Goal: Transaction & Acquisition: Download file/media

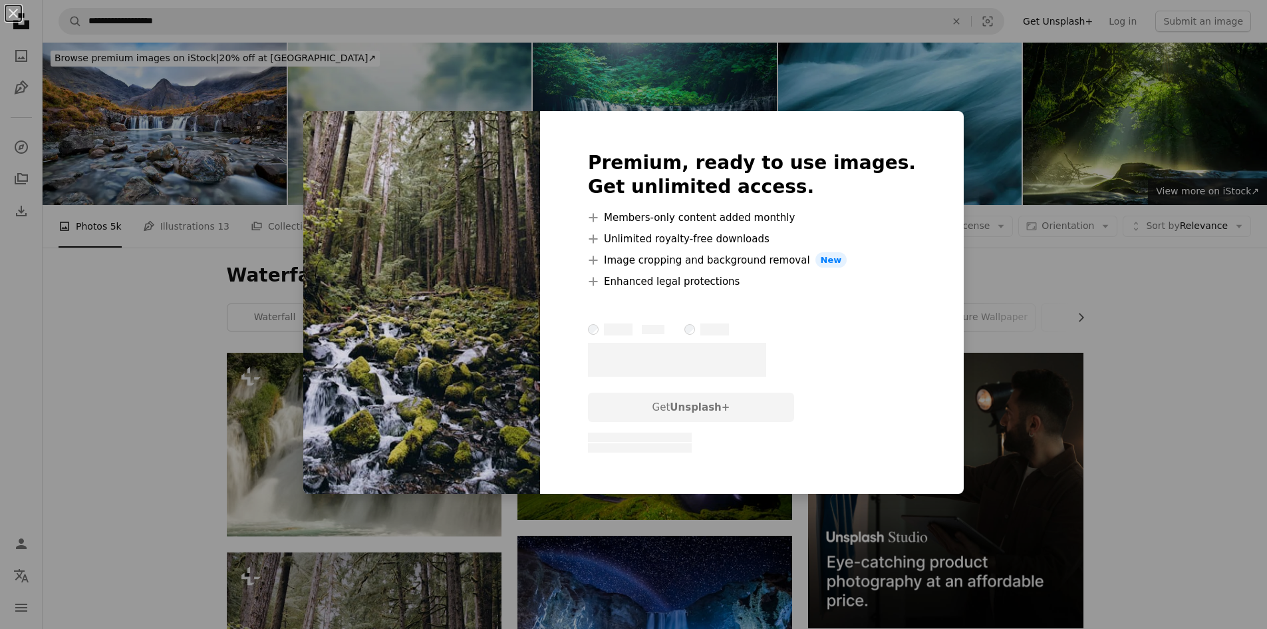
scroll to position [399, 0]
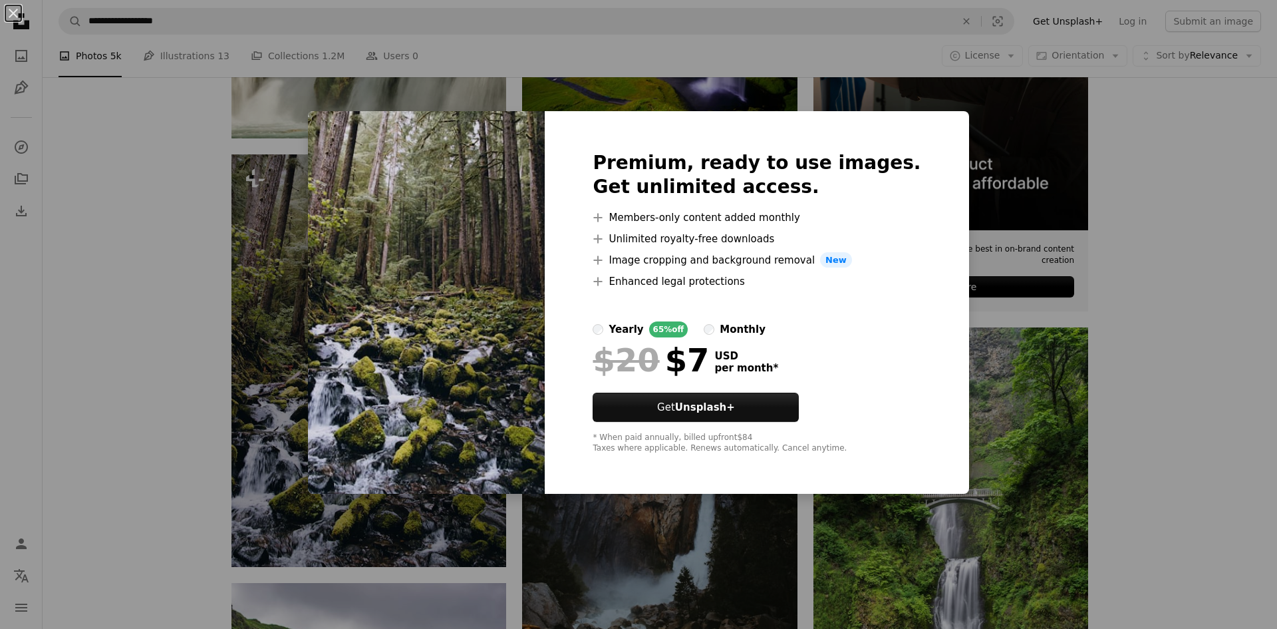
click at [702, 549] on div "An X shape Premium, ready to use images. Get unlimited access. A plus sign Memb…" at bounding box center [638, 314] width 1277 height 629
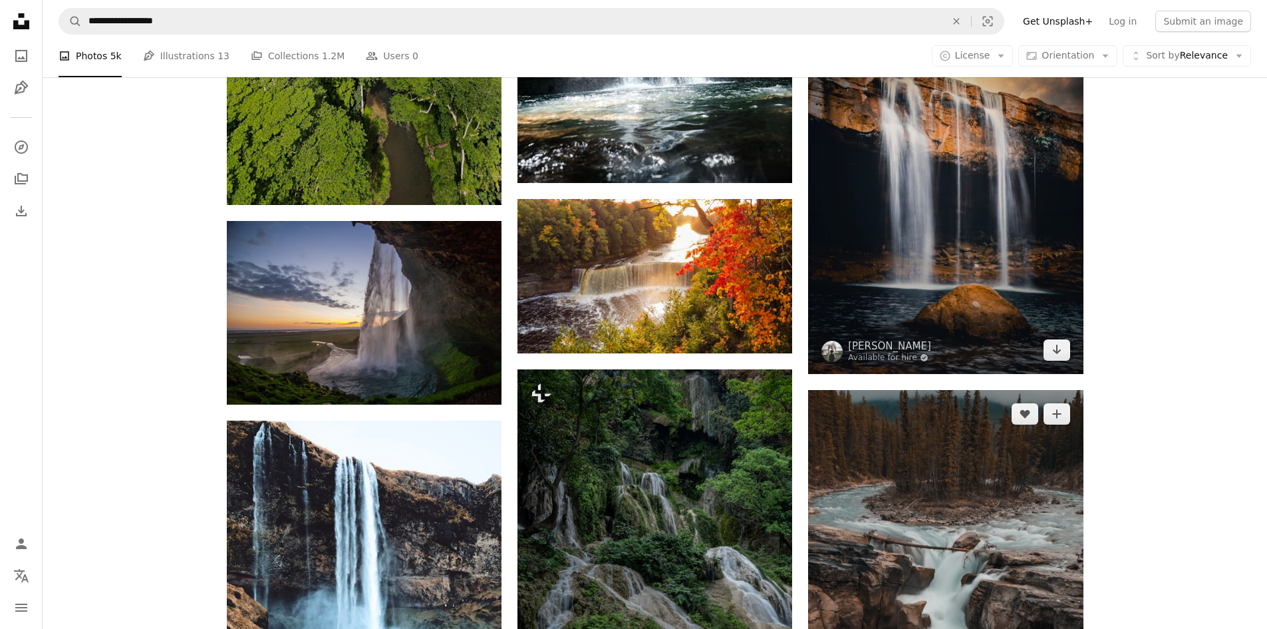
scroll to position [1596, 0]
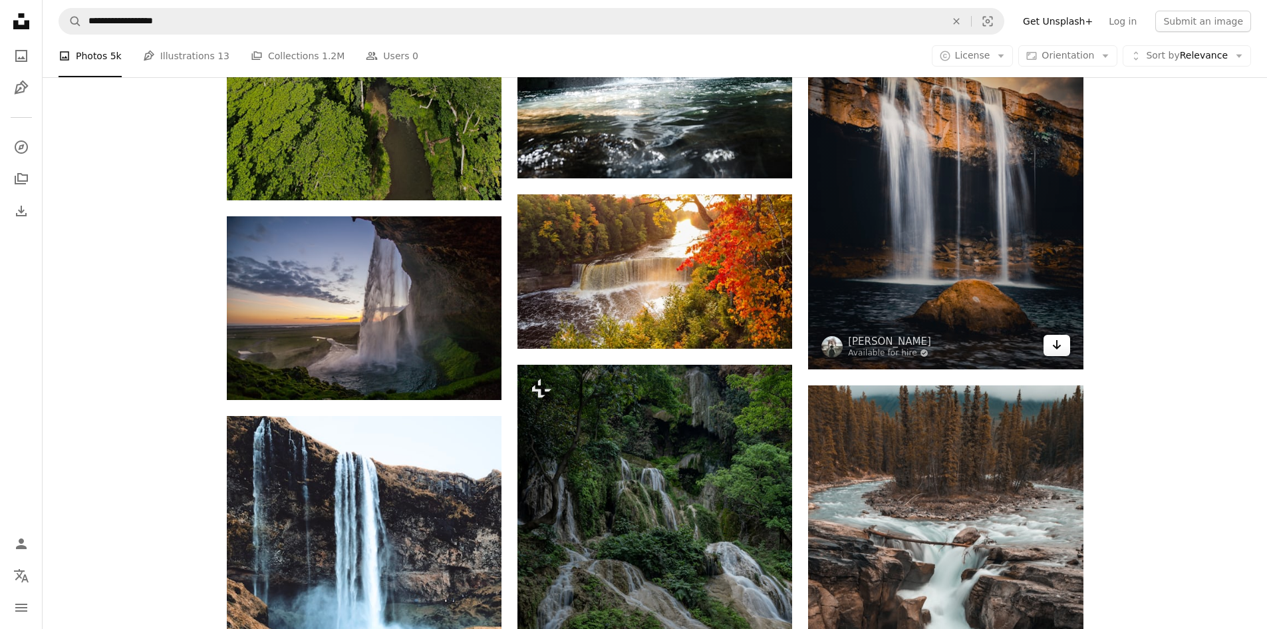
click at [1055, 342] on icon "Arrow pointing down" at bounding box center [1057, 345] width 11 height 16
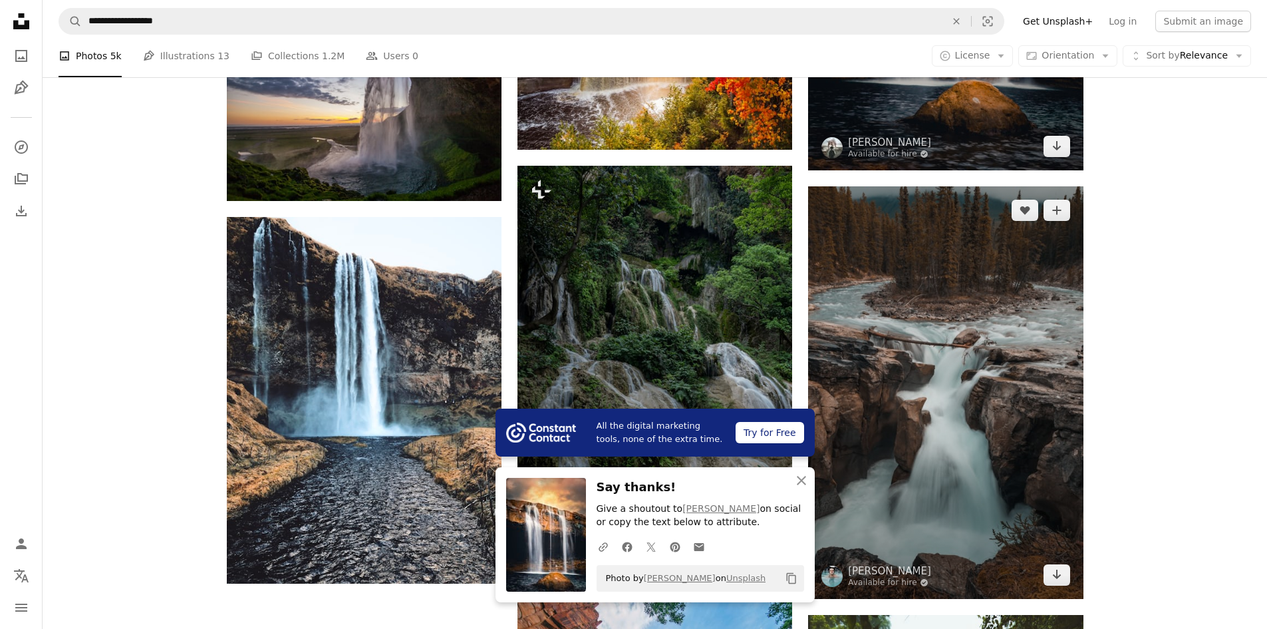
scroll to position [1796, 0]
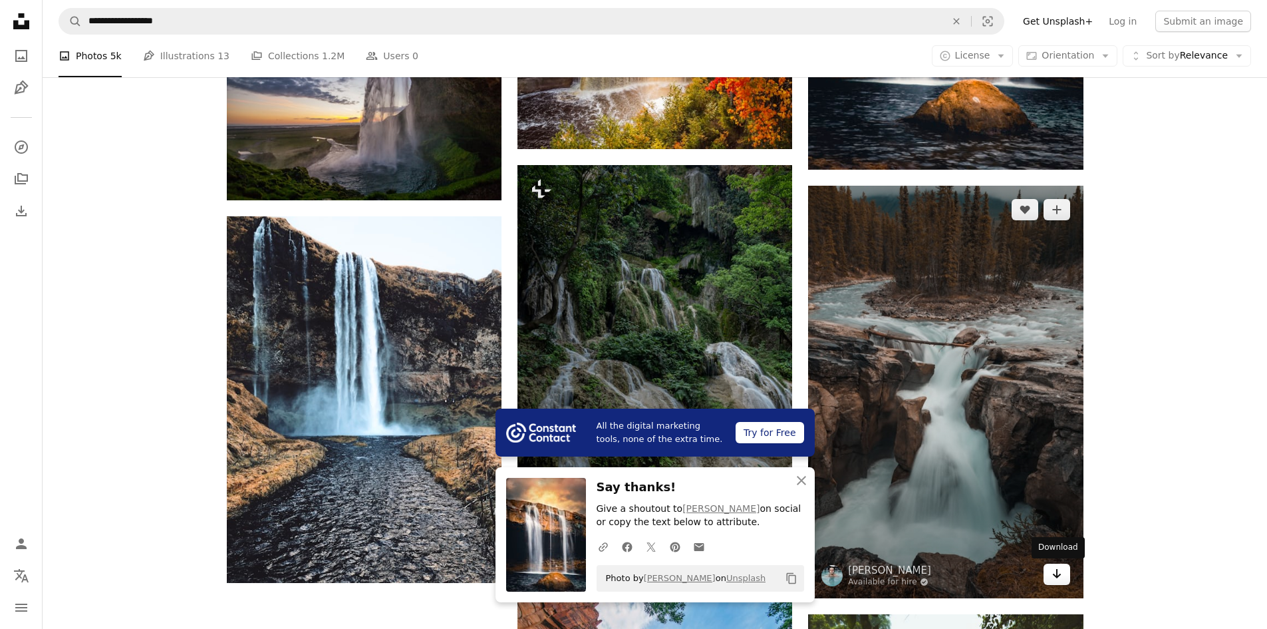
click at [1058, 576] on icon "Download" at bounding box center [1056, 573] width 9 height 9
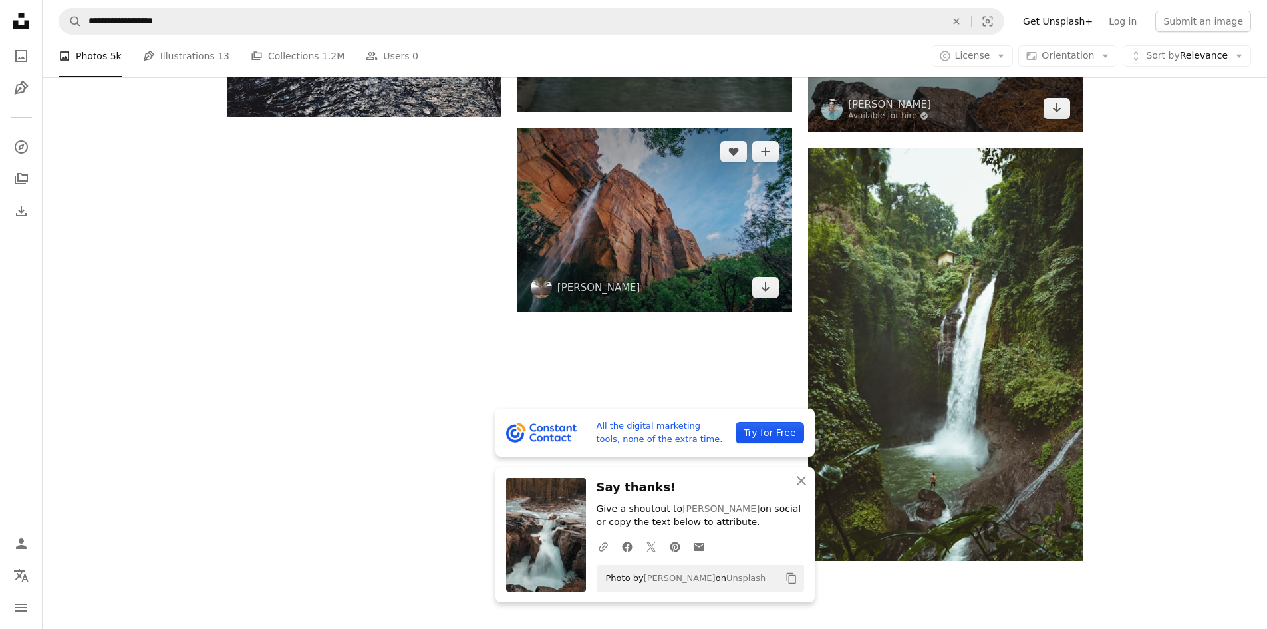
scroll to position [2195, 0]
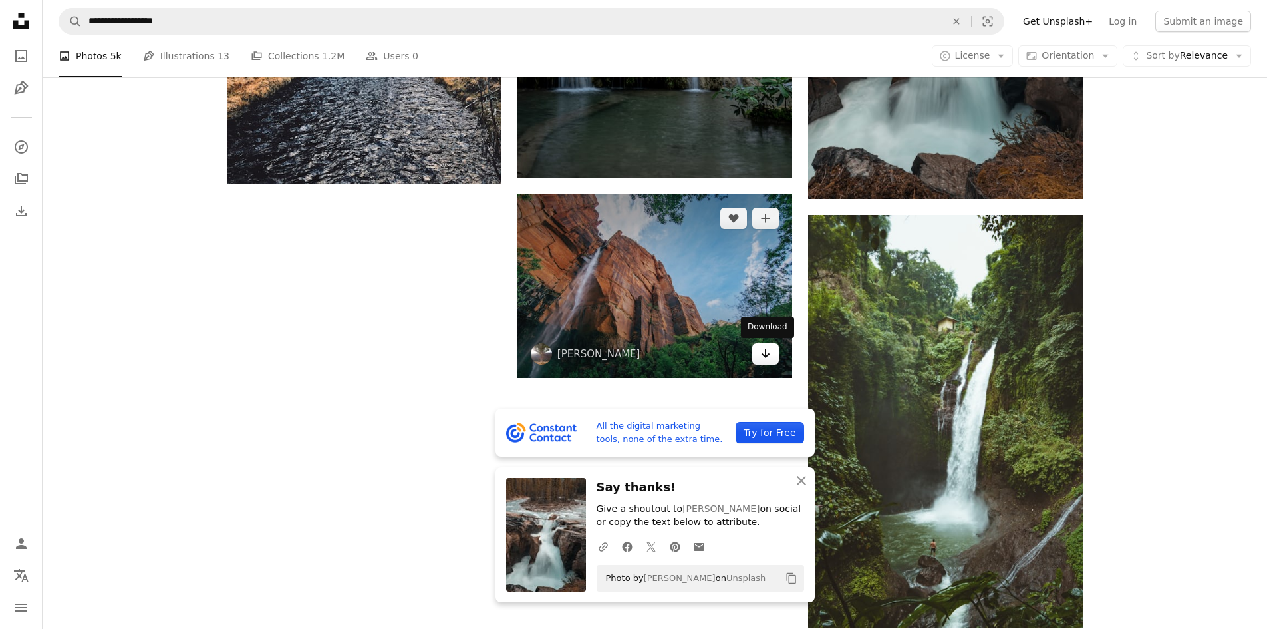
click at [770, 356] on icon "Arrow pointing down" at bounding box center [765, 353] width 11 height 16
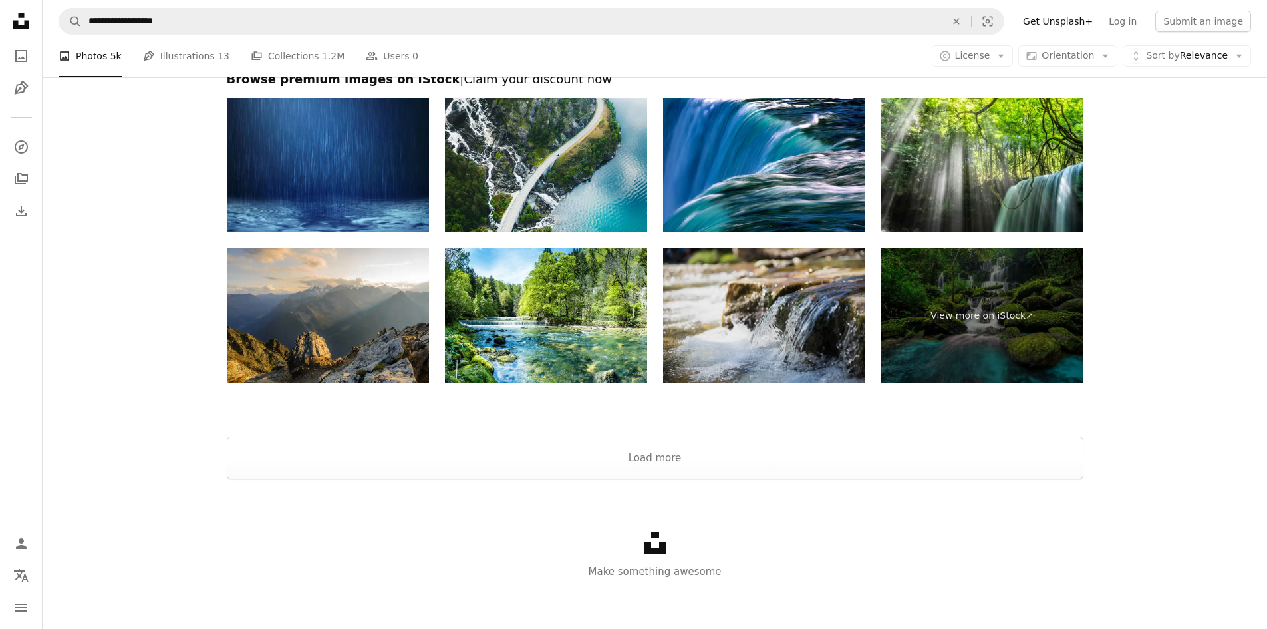
scroll to position [2824, 0]
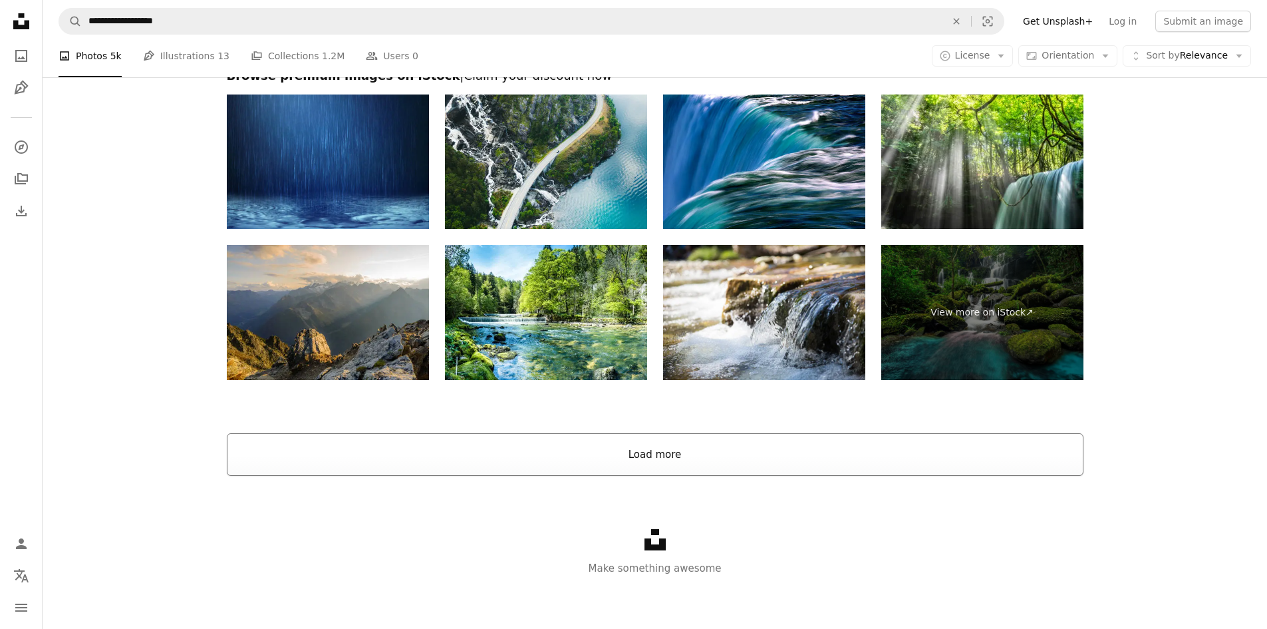
click at [688, 458] on button "Load more" at bounding box center [655, 454] width 857 height 43
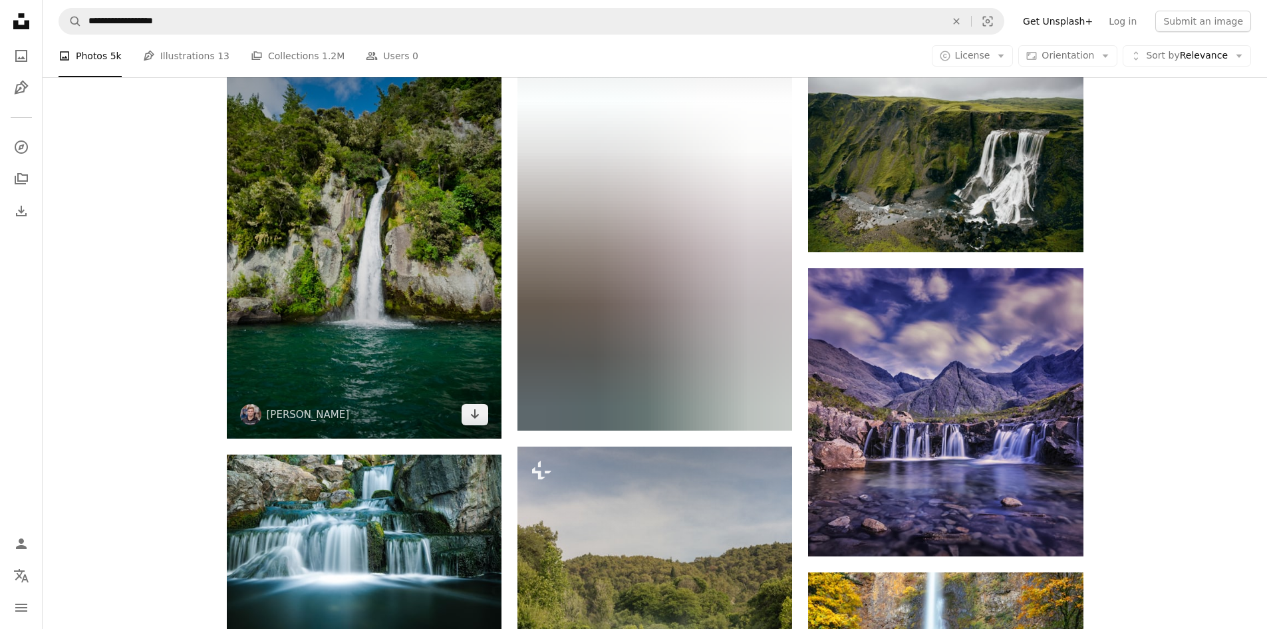
scroll to position [3755, 0]
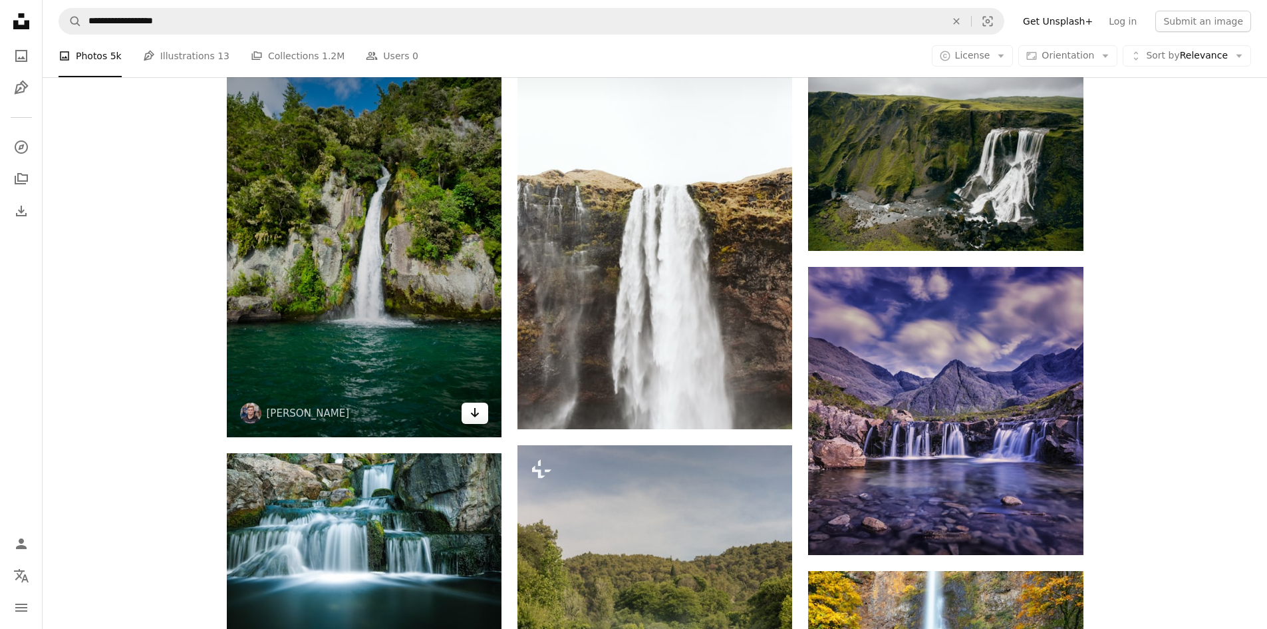
click at [479, 416] on icon "Arrow pointing down" at bounding box center [475, 412] width 11 height 16
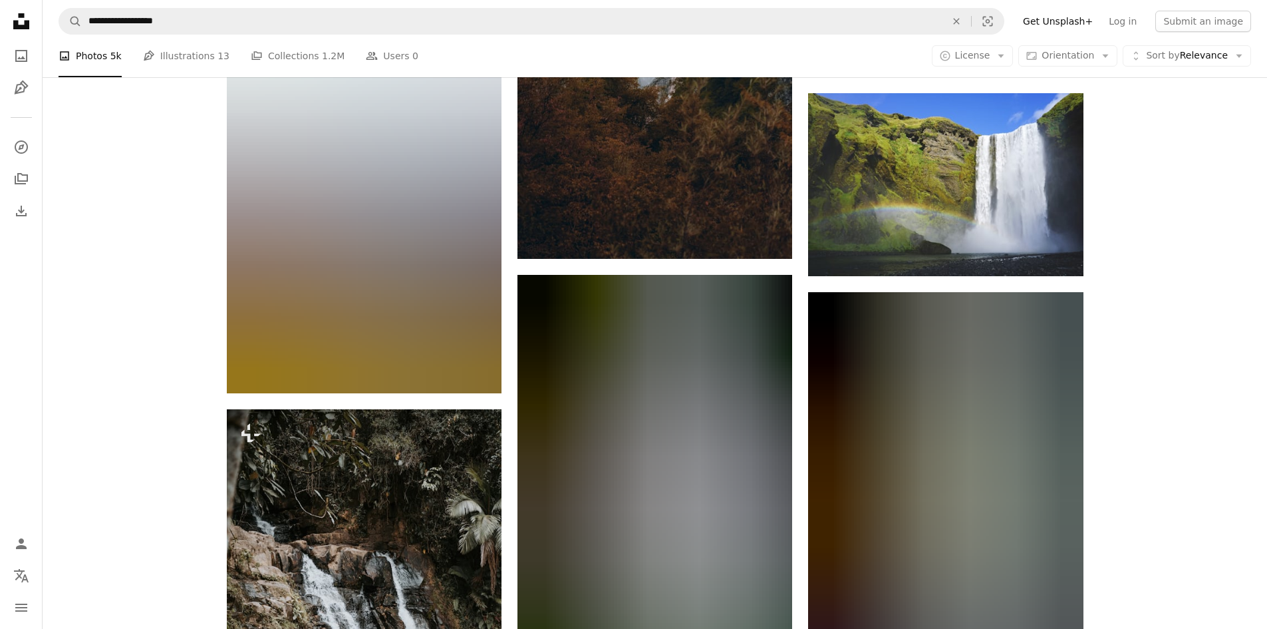
scroll to position [8677, 0]
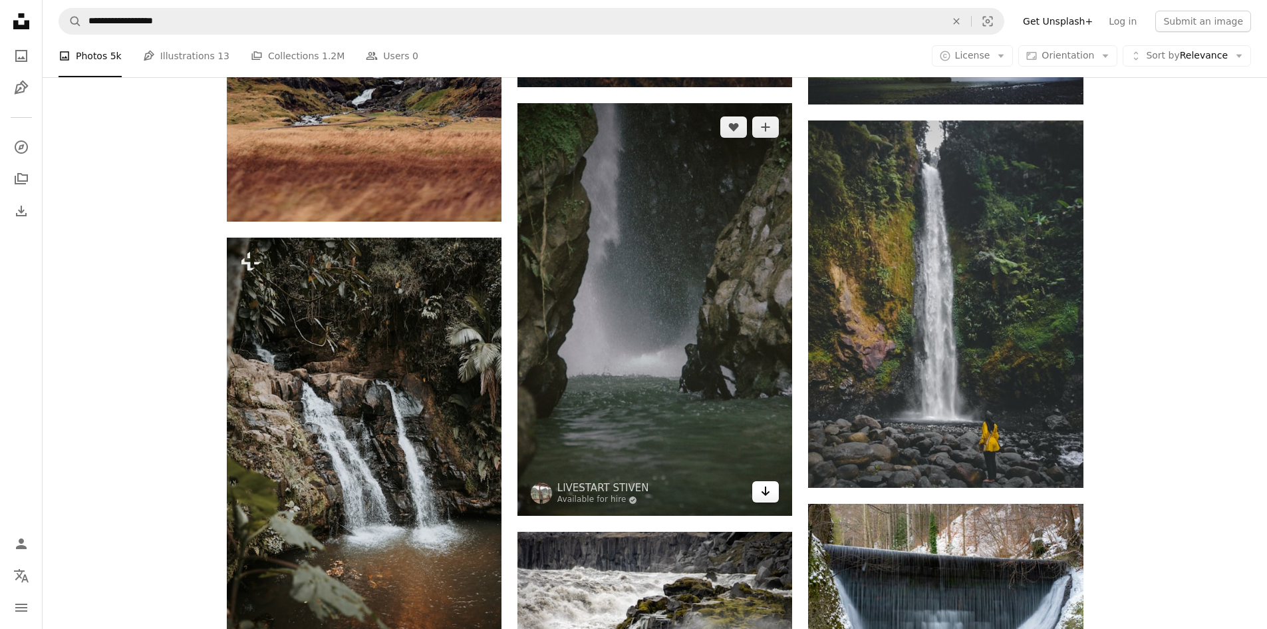
click at [771, 496] on icon "Arrow pointing down" at bounding box center [765, 491] width 11 height 16
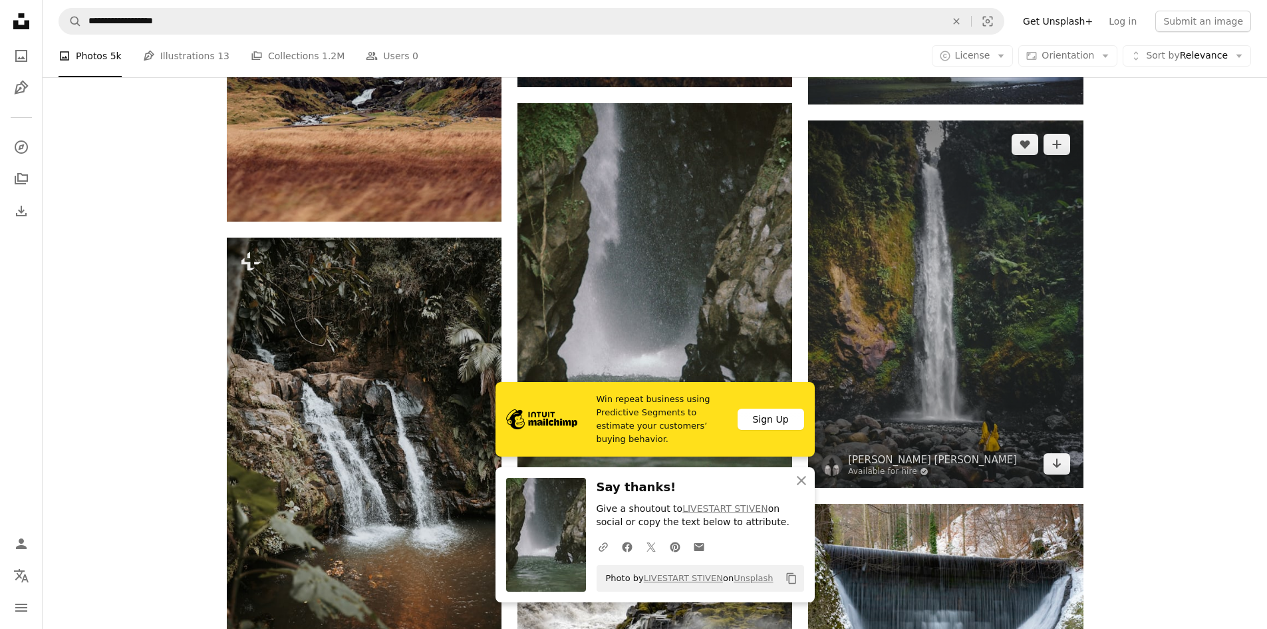
click at [1000, 423] on img at bounding box center [945, 303] width 275 height 366
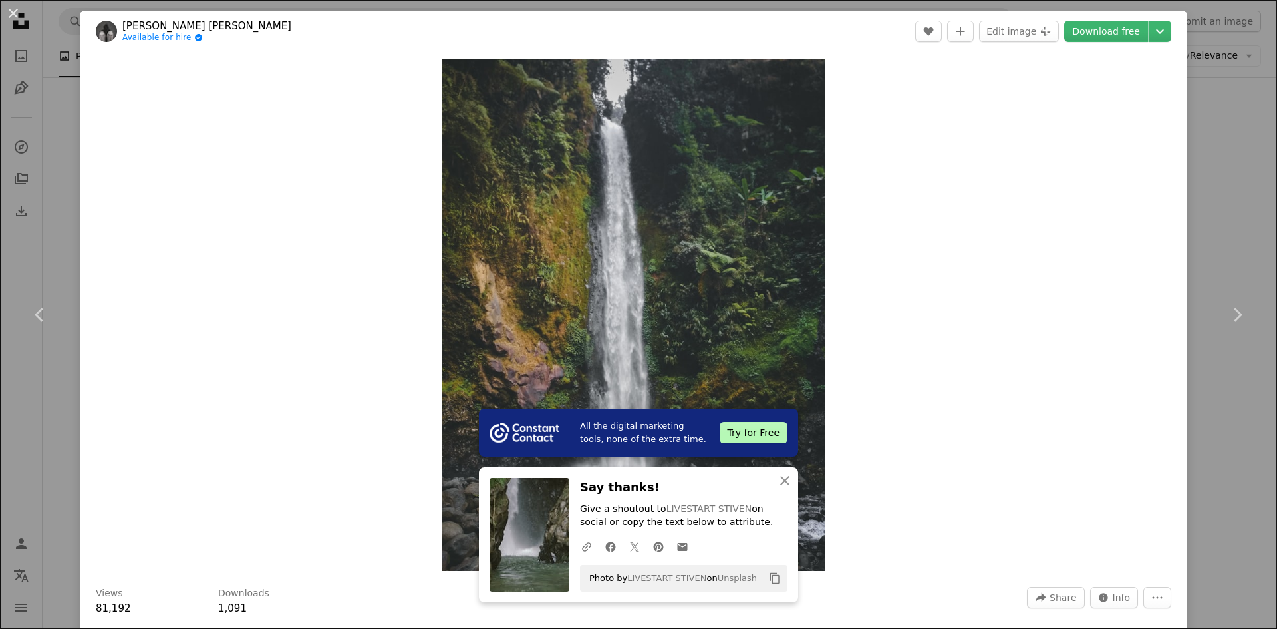
click at [14, 12] on button "An X shape" at bounding box center [13, 13] width 16 height 16
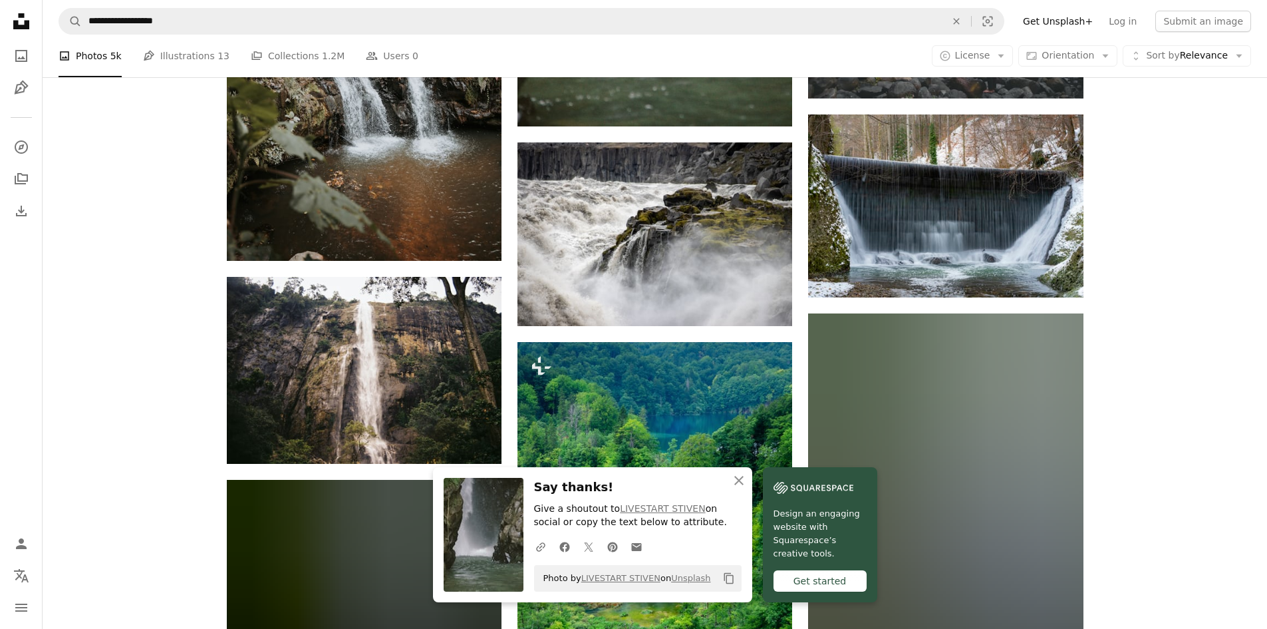
scroll to position [9209, 0]
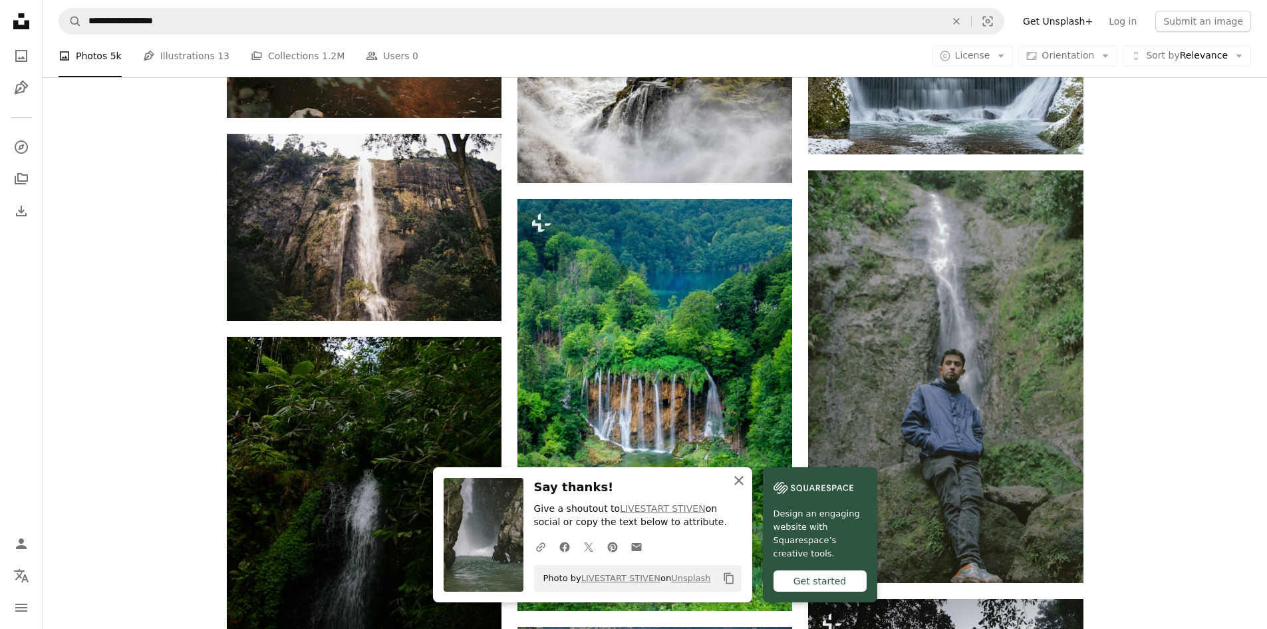
click at [740, 480] on icon "An X shape" at bounding box center [739, 480] width 16 height 16
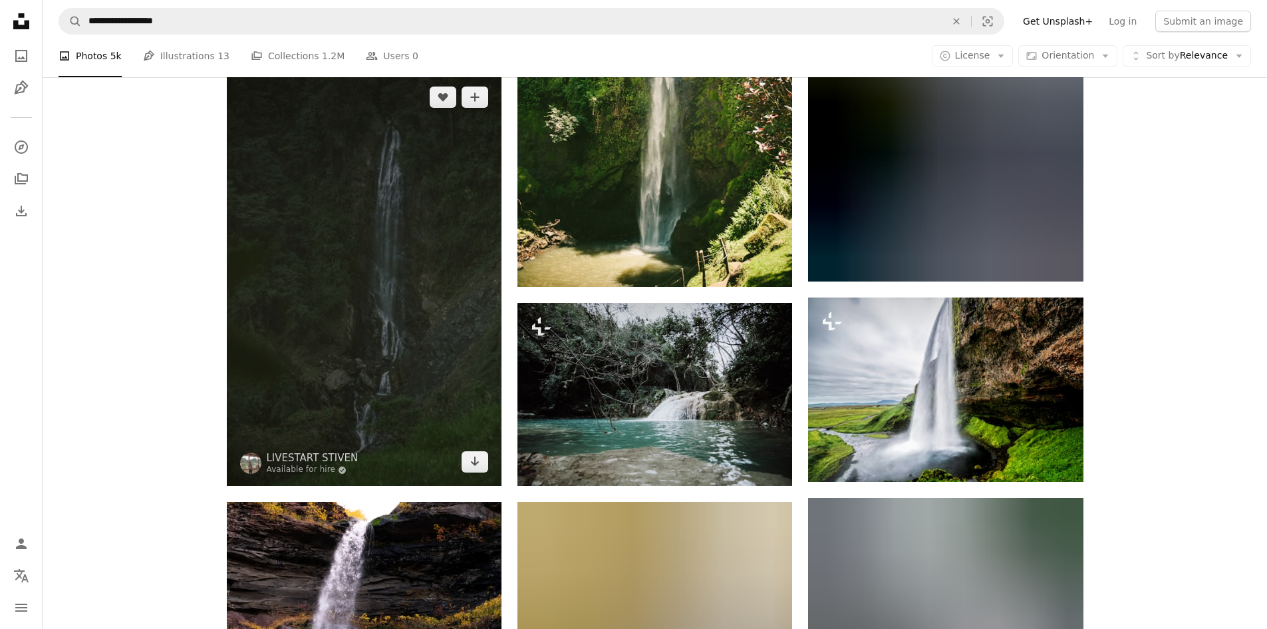
scroll to position [10606, 0]
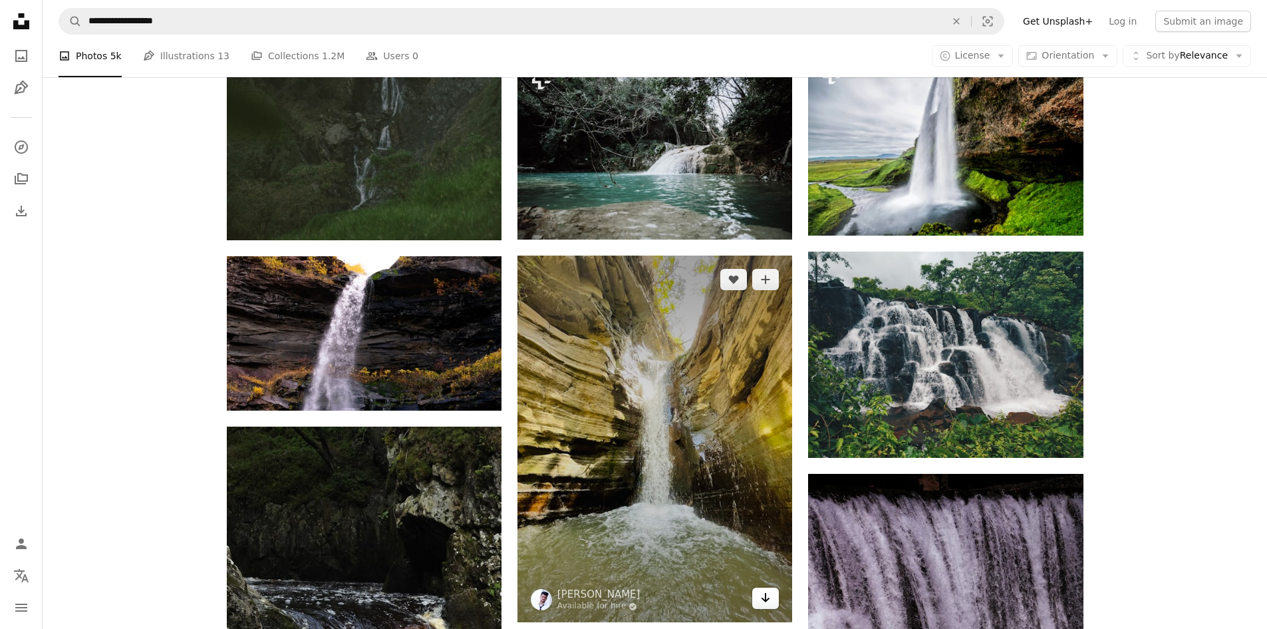
click at [768, 598] on icon "Arrow pointing down" at bounding box center [765, 597] width 11 height 16
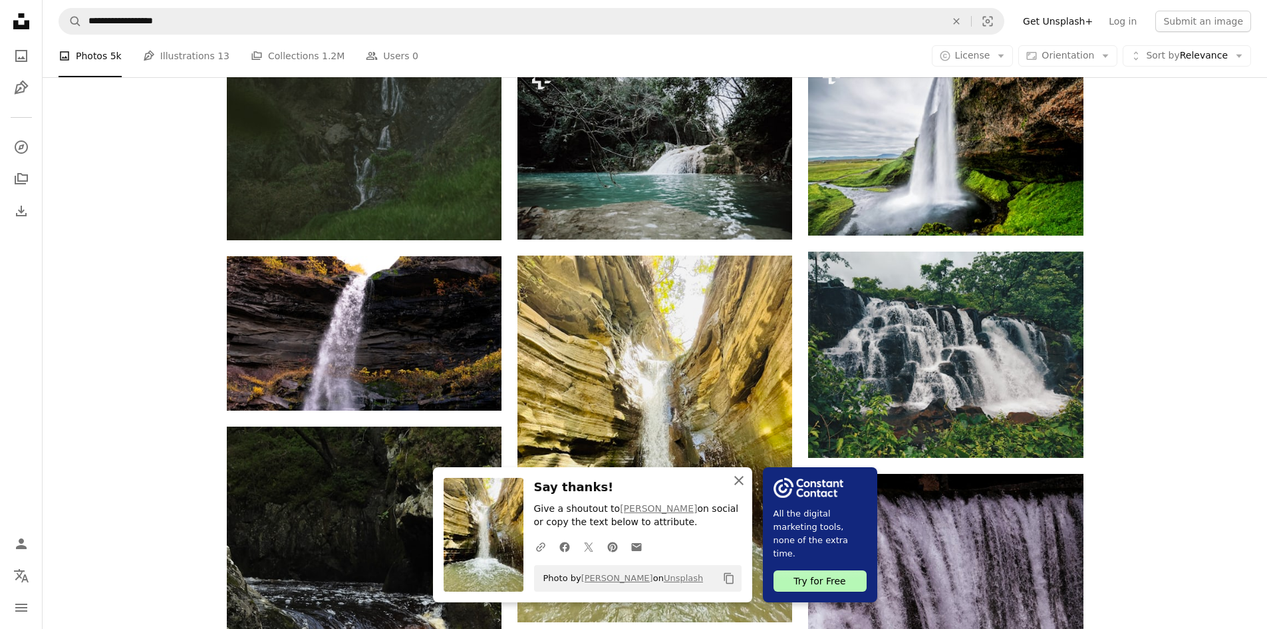
click at [740, 478] on icon "An X shape" at bounding box center [739, 480] width 16 height 16
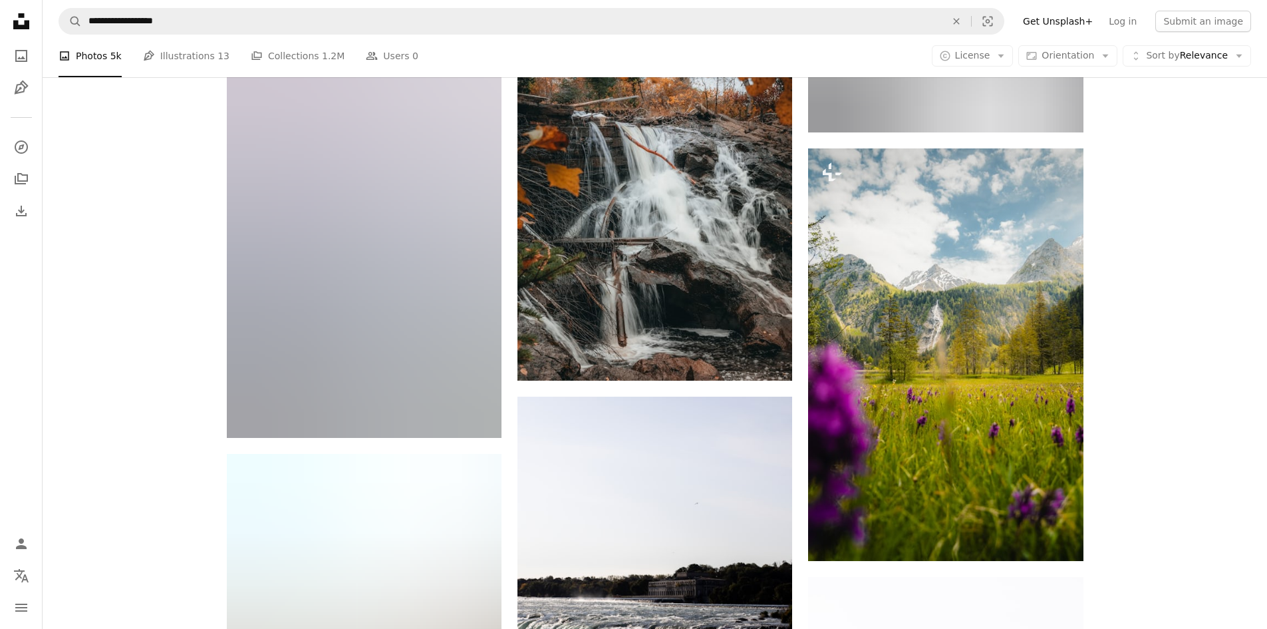
scroll to position [14065, 0]
